Goal: Information Seeking & Learning: Check status

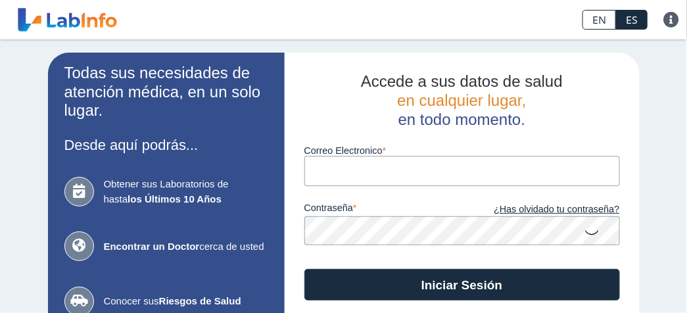
click at [569, 173] on input "Correo Electronico" at bounding box center [463, 171] width 316 height 30
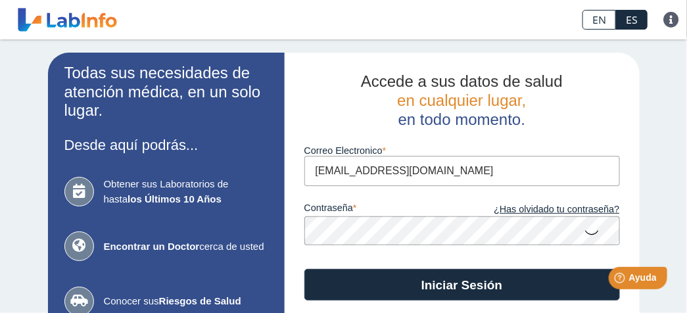
type input "[EMAIL_ADDRESS][DOMAIN_NAME]"
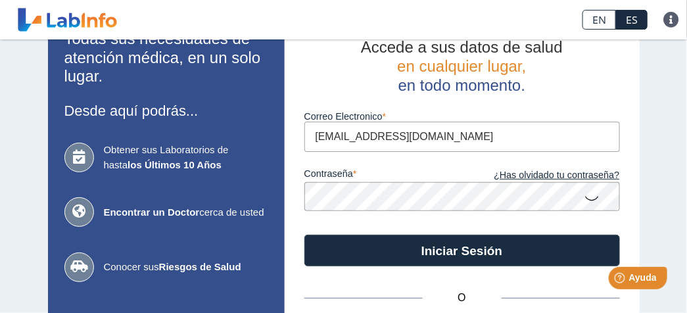
scroll to position [41, 0]
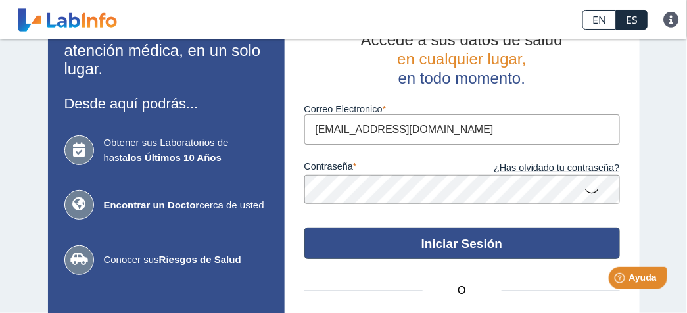
click at [453, 239] on button "Iniciar Sesión" at bounding box center [463, 244] width 316 height 32
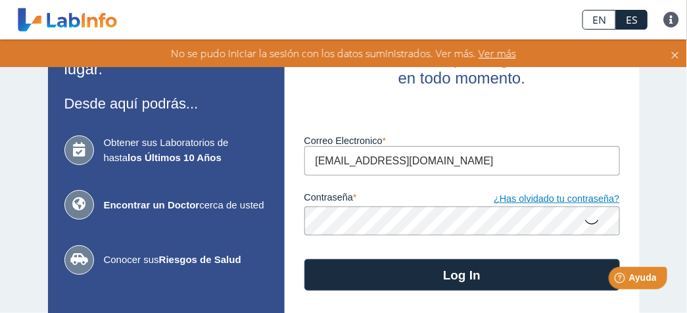
click at [574, 203] on link "¿Has olvidado tu contraseña?" at bounding box center [541, 199] width 158 height 14
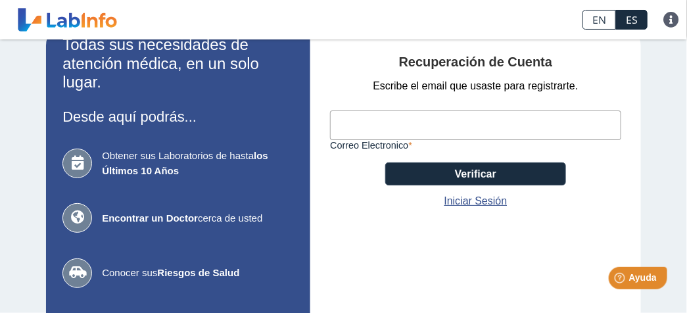
click at [579, 121] on input "Correo Electronico" at bounding box center [475, 126] width 291 height 30
type input "[EMAIL_ADDRESS][DOMAIN_NAME]"
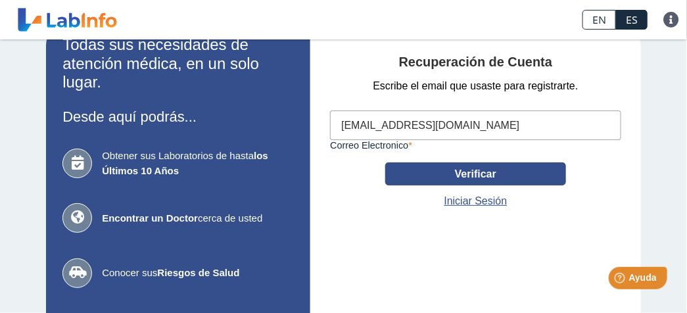
click at [517, 171] on button "Verificar" at bounding box center [475, 173] width 181 height 23
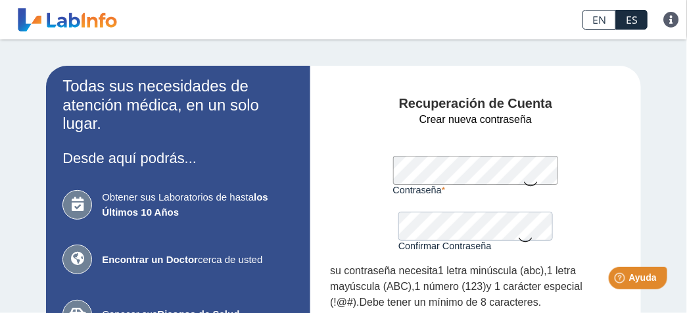
click at [523, 172] on icon at bounding box center [531, 183] width 16 height 26
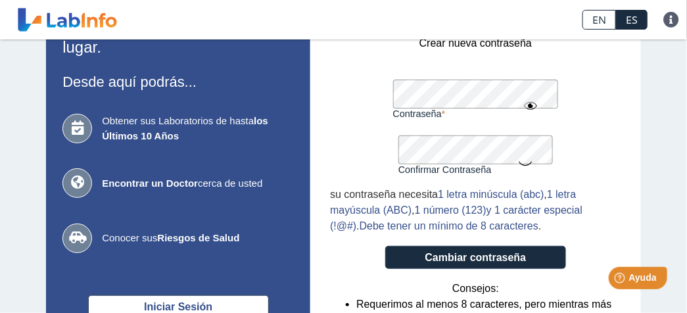
scroll to position [88, 0]
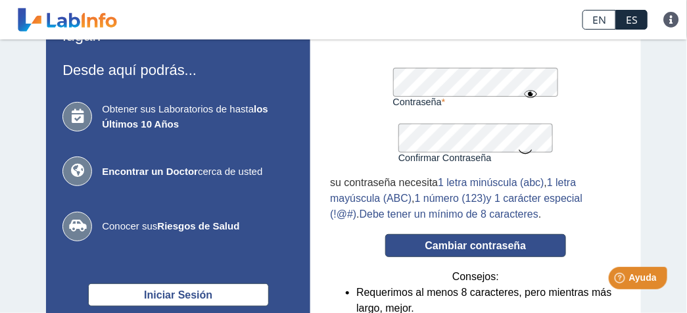
click at [500, 245] on button "Cambiar contraseña" at bounding box center [475, 245] width 181 height 23
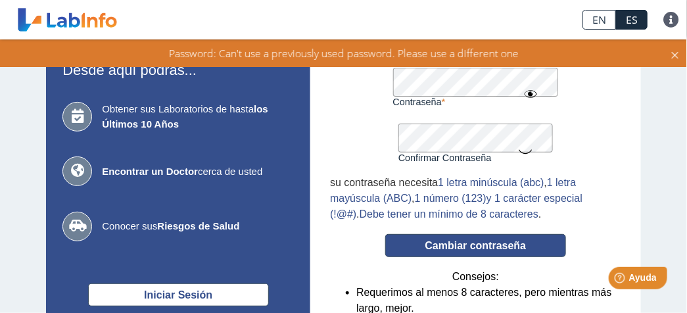
click at [474, 248] on button "Cambiar contraseña" at bounding box center [475, 245] width 181 height 23
click at [493, 245] on button "Cambiar contraseña" at bounding box center [475, 245] width 181 height 23
click at [510, 245] on button "Cambiar contraseña" at bounding box center [475, 245] width 181 height 23
click at [467, 243] on button "Cambiar contraseña" at bounding box center [475, 245] width 181 height 23
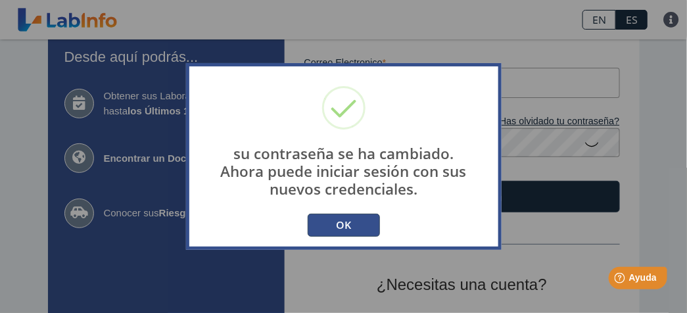
click at [345, 222] on button "OK" at bounding box center [344, 225] width 72 height 23
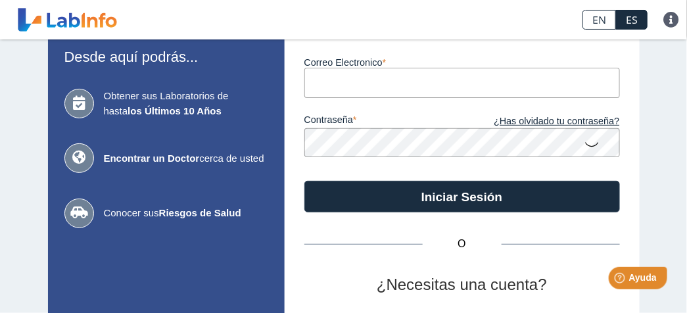
click at [358, 81] on input "Correo Electronico" at bounding box center [463, 83] width 316 height 30
type input "[EMAIL_ADDRESS][DOMAIN_NAME]"
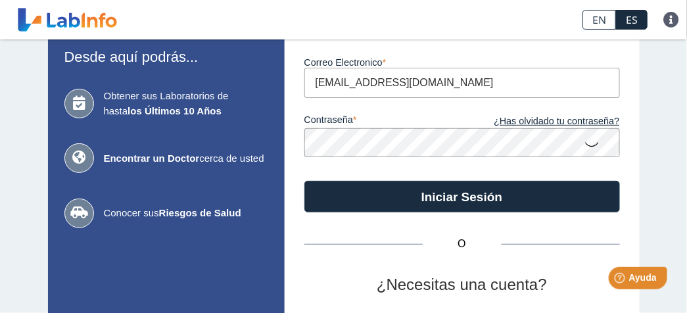
click at [589, 146] on icon at bounding box center [593, 144] width 16 height 26
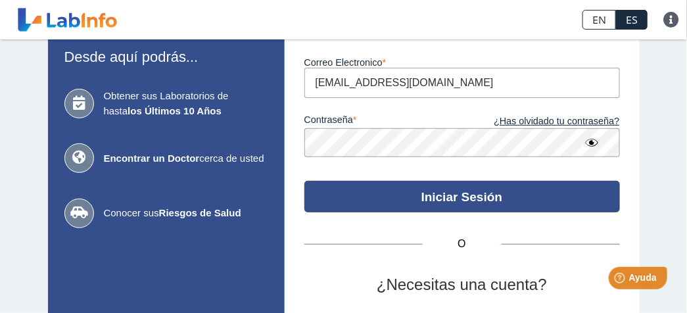
click at [507, 198] on button "Iniciar Sesión" at bounding box center [463, 197] width 316 height 32
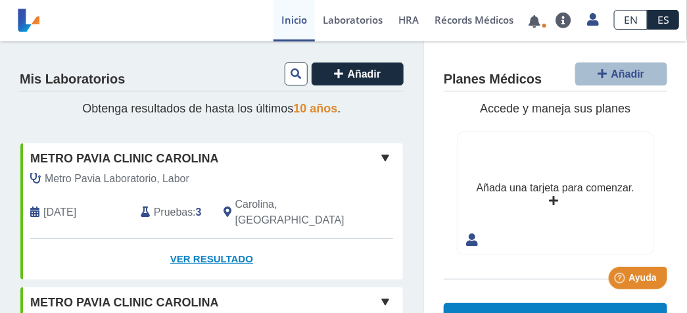
click at [187, 245] on link "Ver Resultado" at bounding box center [211, 259] width 383 height 41
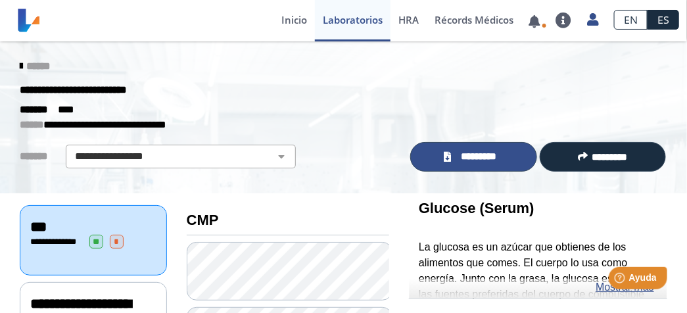
click at [467, 155] on span "*********" at bounding box center [479, 156] width 48 height 15
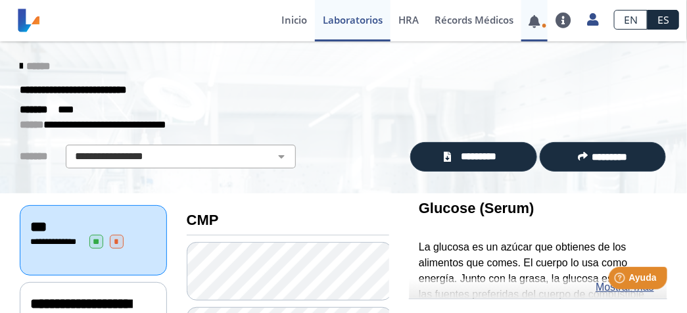
click at [538, 20] on link at bounding box center [535, 21] width 27 height 10
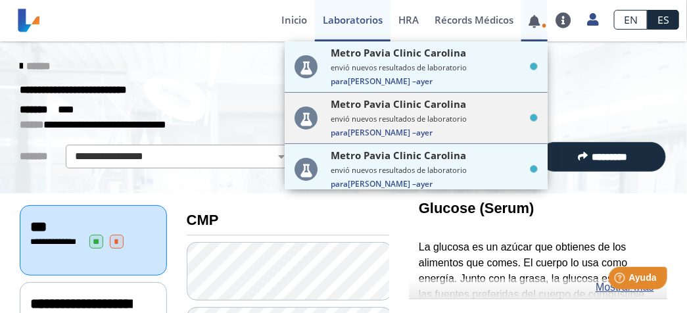
click at [460, 115] on small "envió nuevos resultados de laboratorio" at bounding box center [434, 119] width 207 height 10
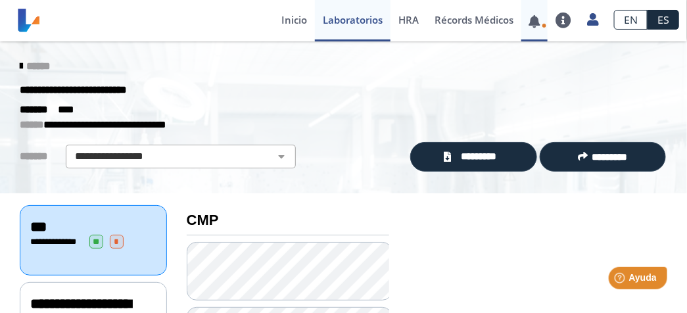
click at [535, 23] on link at bounding box center [535, 21] width 27 height 10
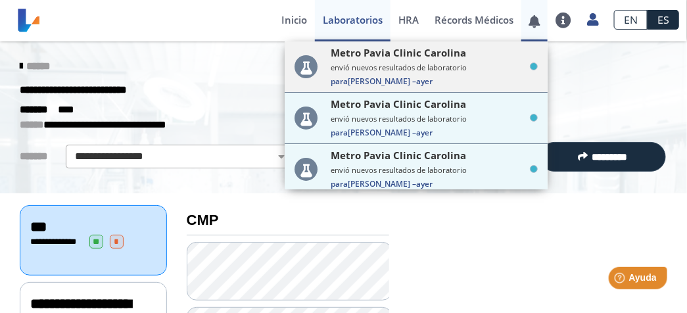
click at [434, 66] on small "envió nuevos resultados de laboratorio" at bounding box center [434, 67] width 207 height 10
click at [530, 70] on icon at bounding box center [534, 66] width 8 height 8
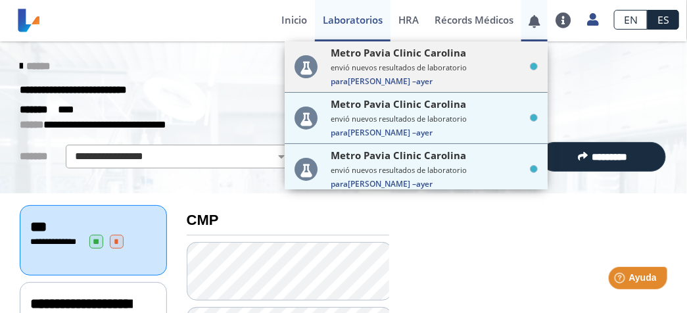
click at [530, 70] on icon at bounding box center [534, 66] width 8 height 8
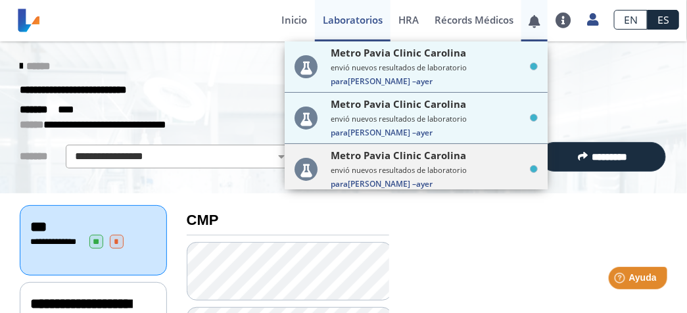
click at [490, 164] on div "Metro Pavia Clinic Carolina envió nuevos resultados de laboratorio Para Iraida …" at bounding box center [434, 169] width 207 height 41
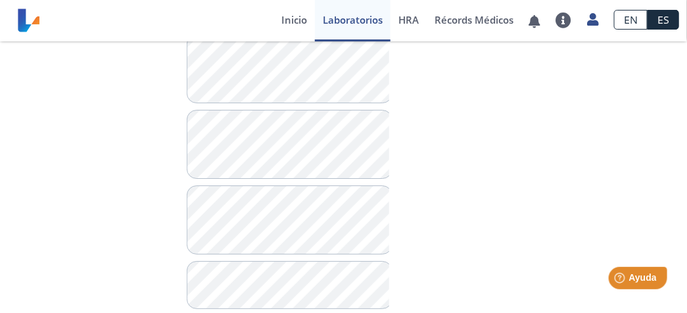
scroll to position [1240, 0]
